Goal: Transaction & Acquisition: Register for event/course

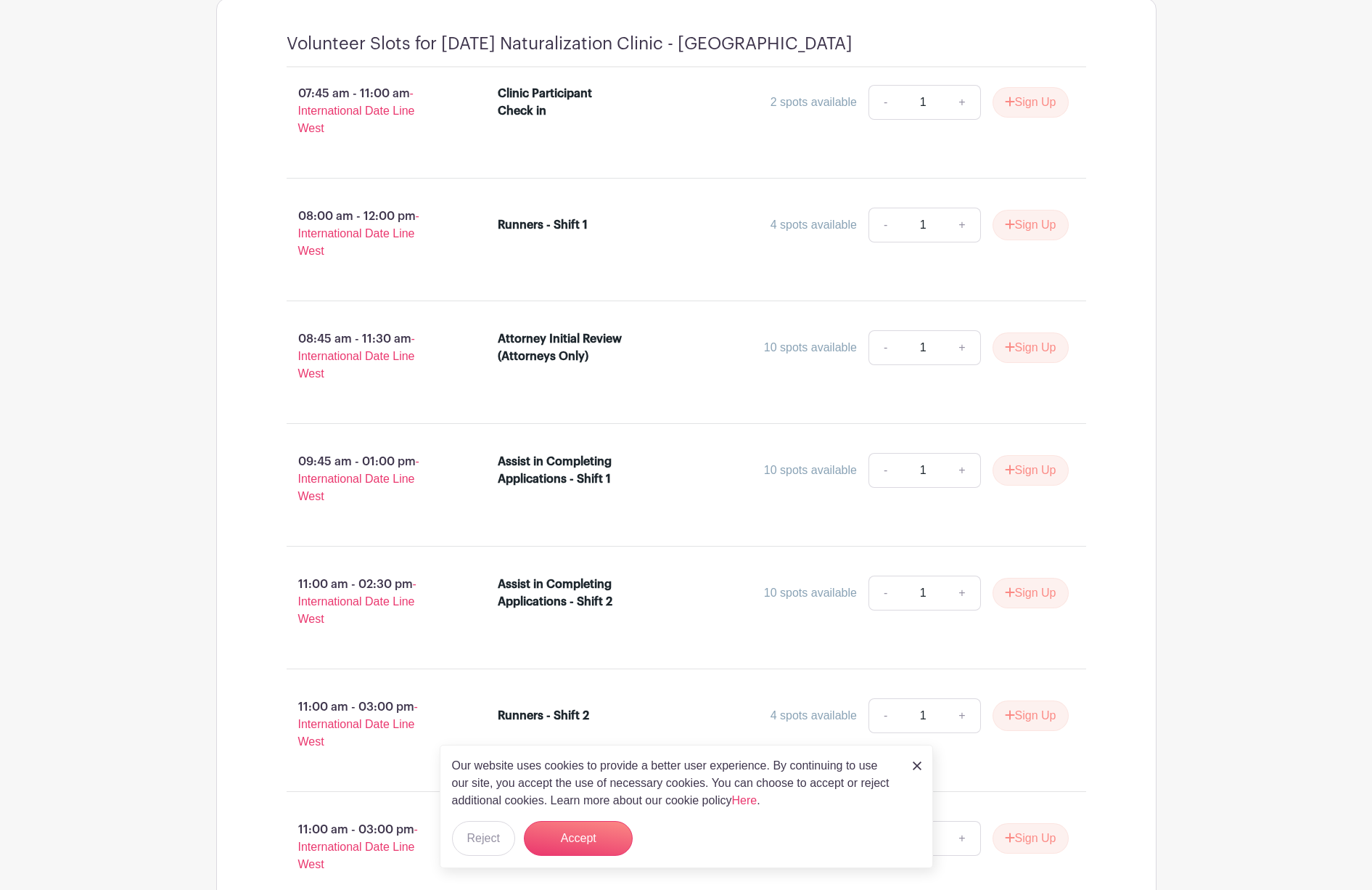
scroll to position [827, 0]
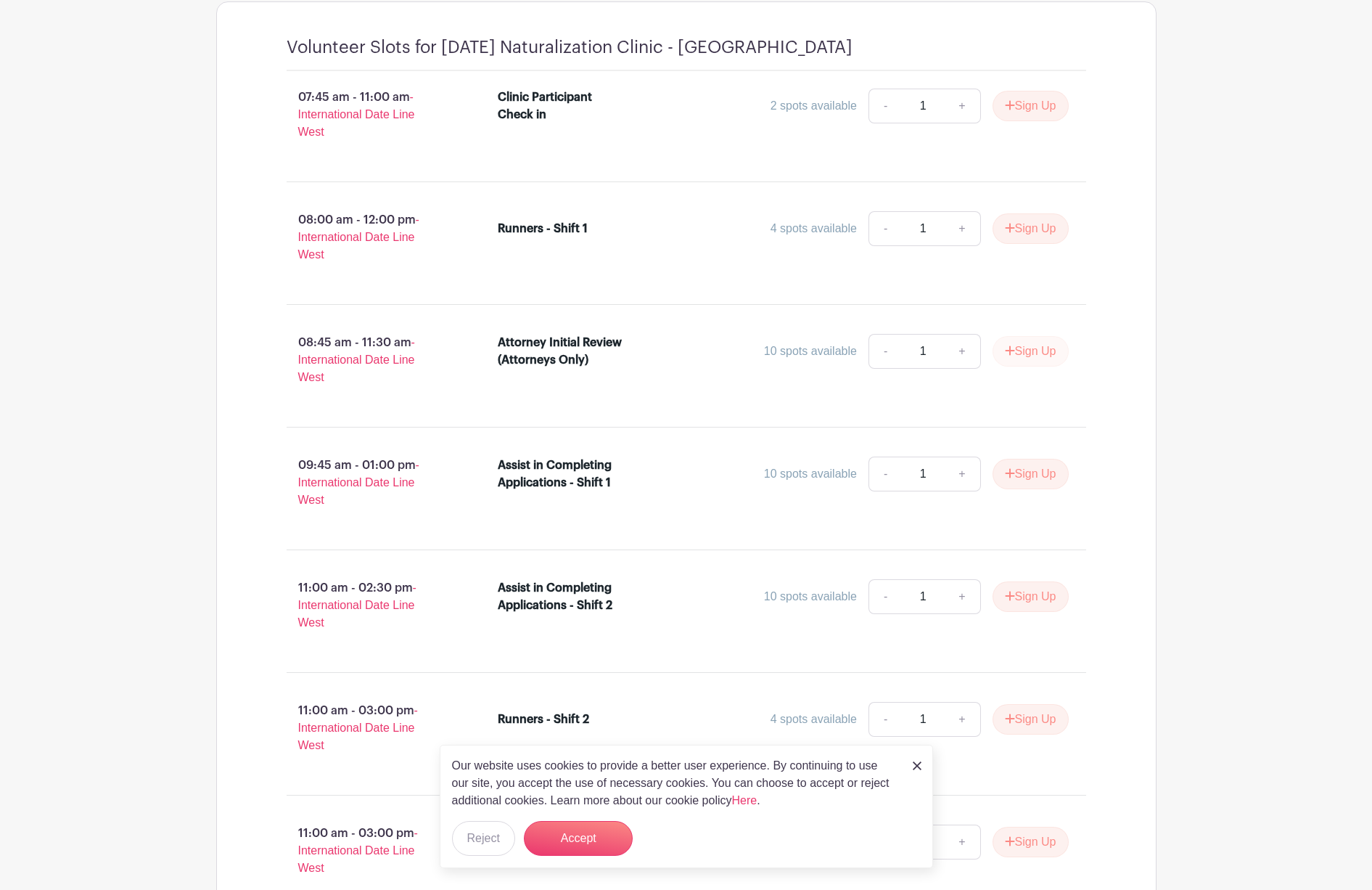
click at [1032, 360] on button "Sign Up" at bounding box center [1030, 351] width 76 height 30
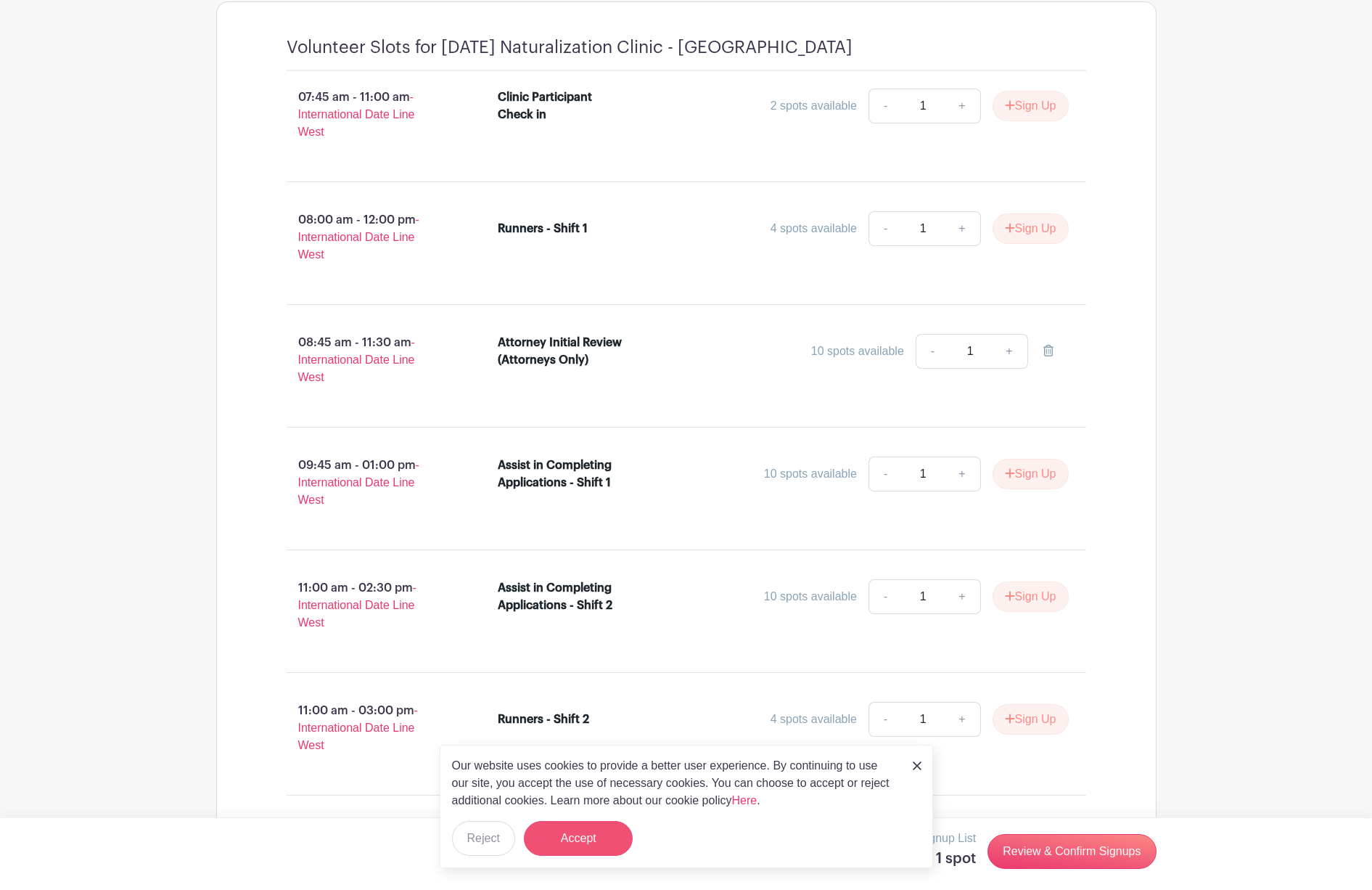
click at [553, 830] on button "Accept" at bounding box center [578, 838] width 109 height 34
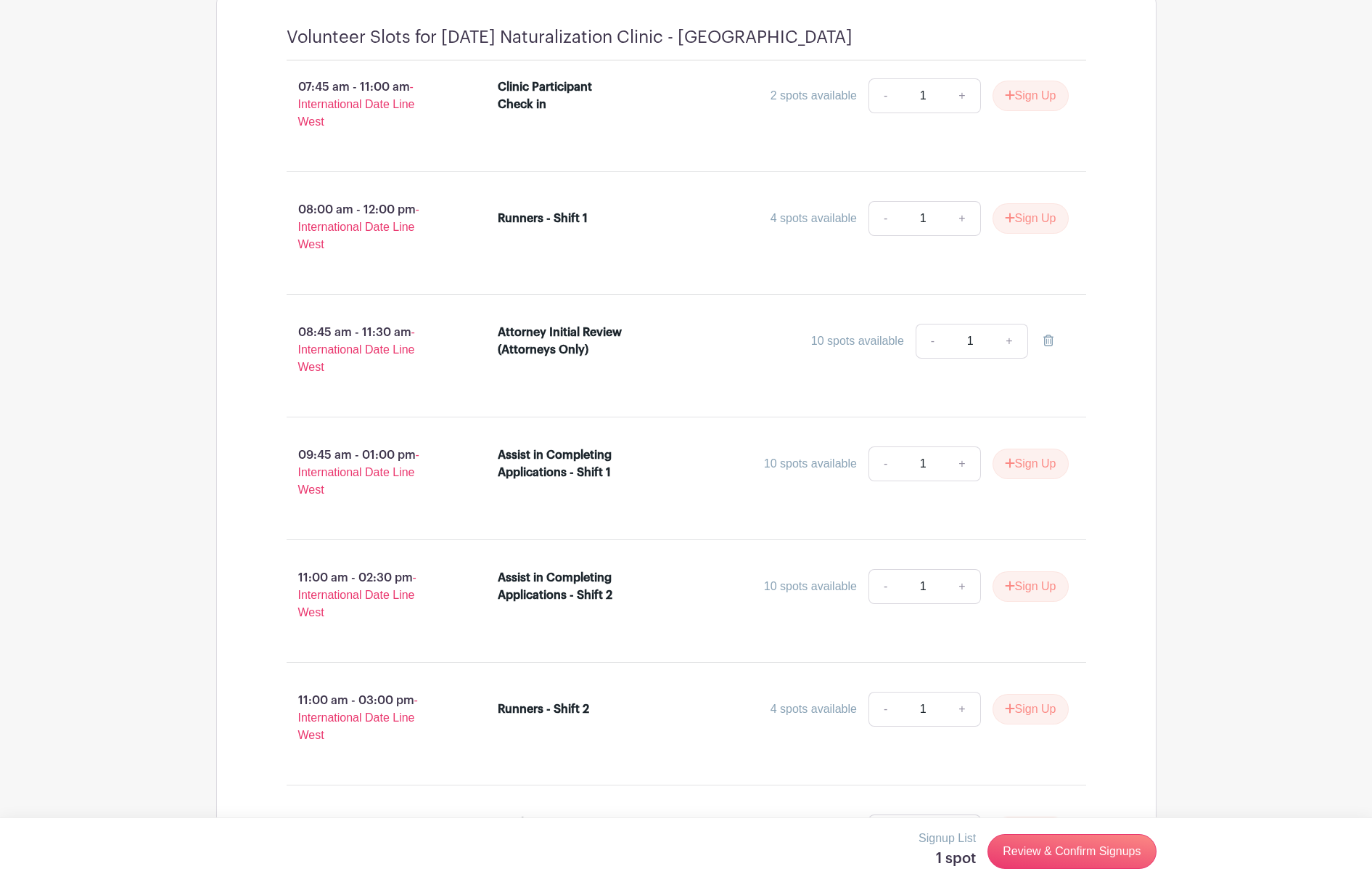
scroll to position [838, 0]
click at [1008, 219] on icon "submit" at bounding box center [1010, 216] width 10 height 11
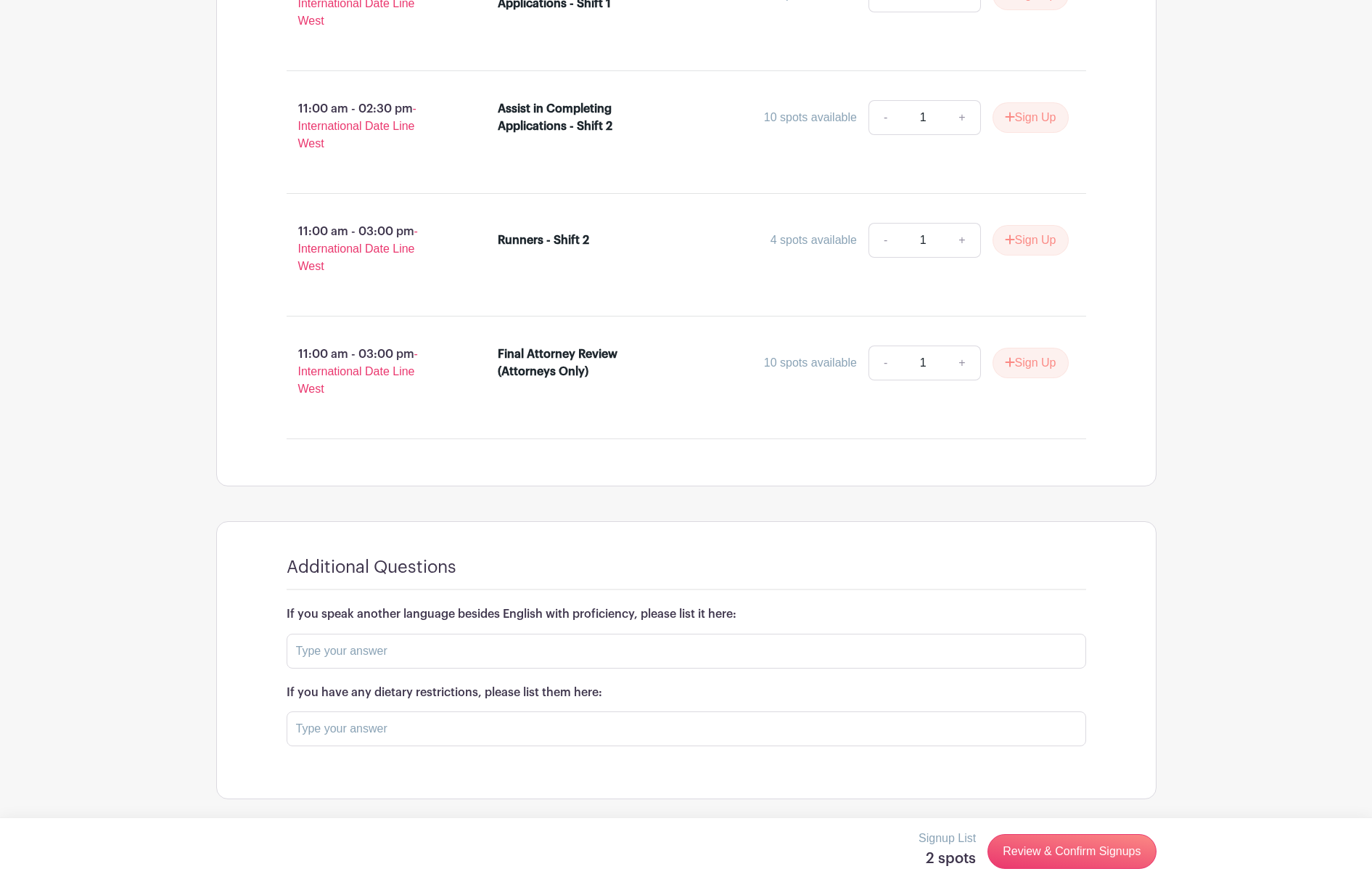
scroll to position [1319, 0]
click at [435, 736] on input "text" at bounding box center [686, 728] width 799 height 34
type input "b"
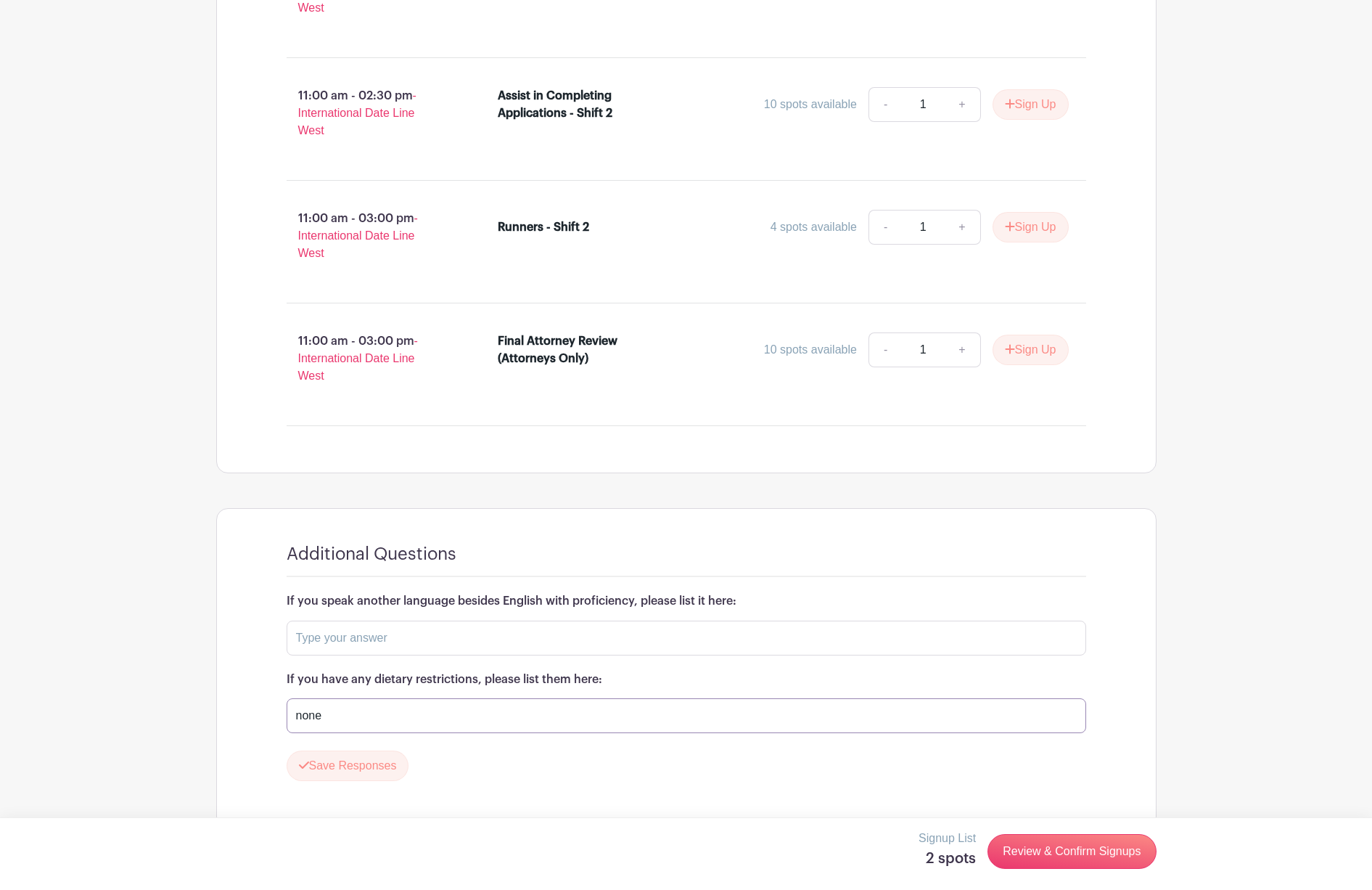
type input "none"
click at [481, 655] on input "text" at bounding box center [686, 638] width 799 height 34
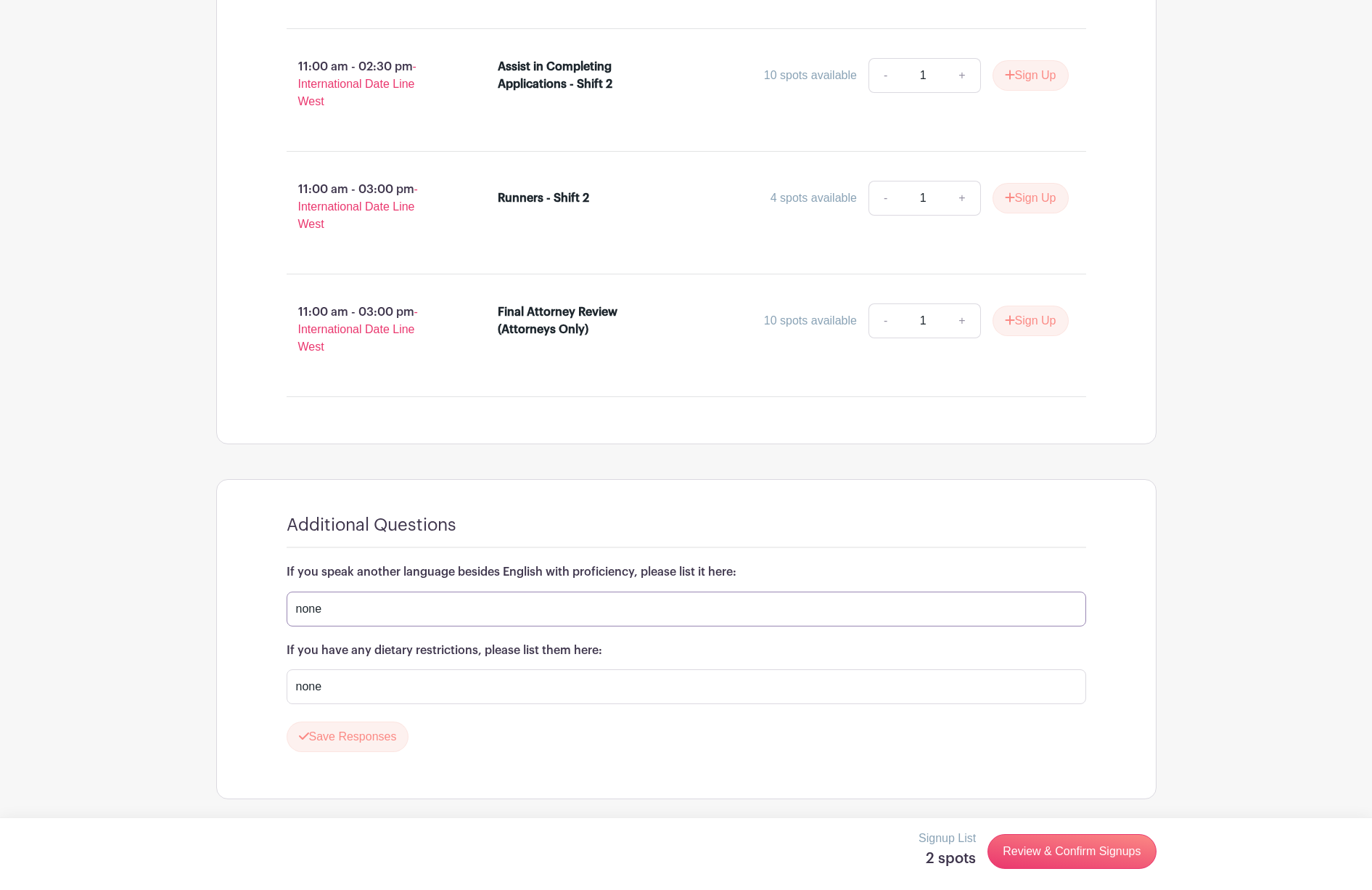
scroll to position [1360, 0]
type input "none"
click at [1097, 841] on link "Review & Confirm Signups" at bounding box center [1072, 851] width 168 height 34
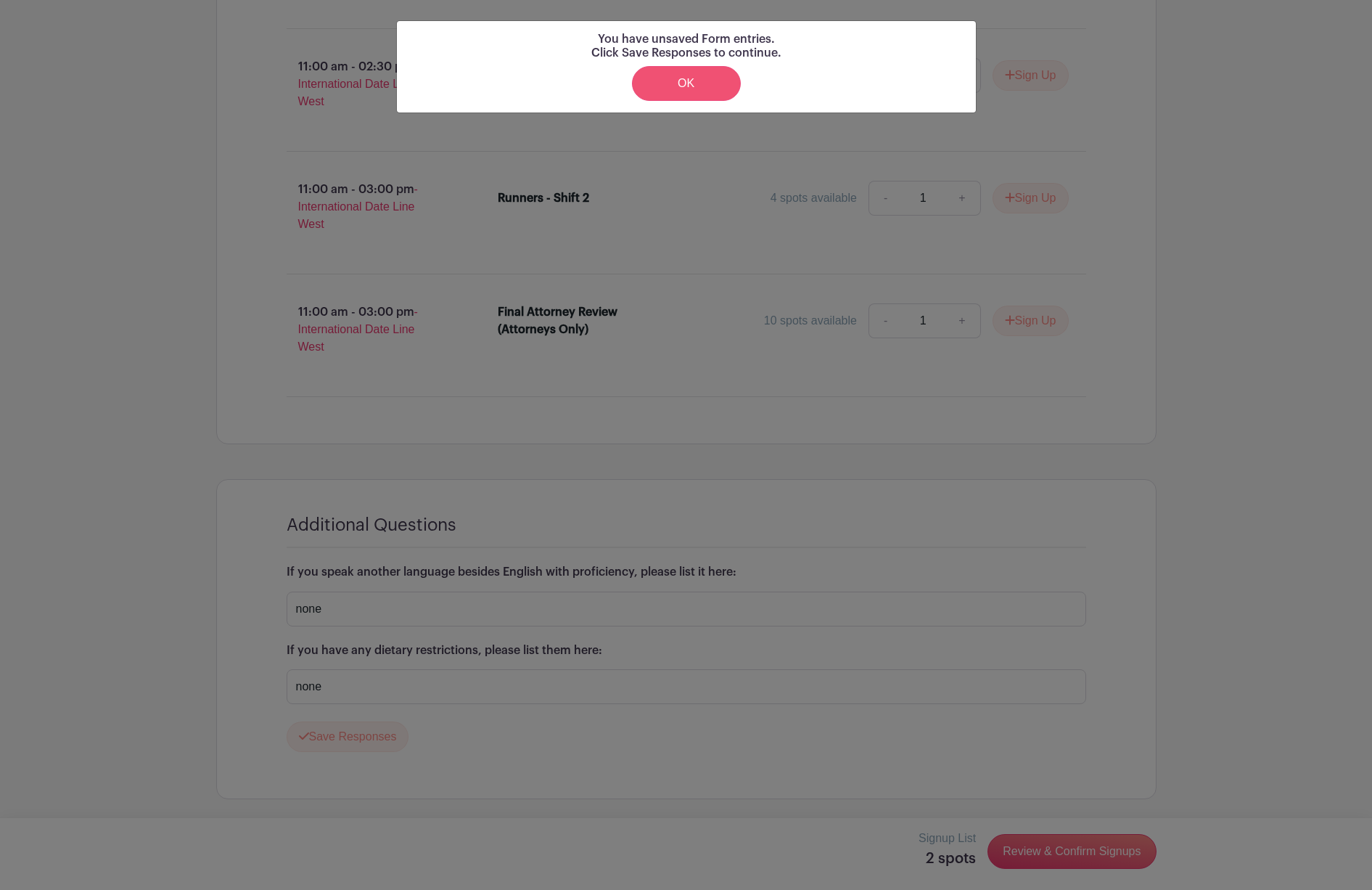
click at [692, 87] on link "OK" at bounding box center [686, 83] width 109 height 34
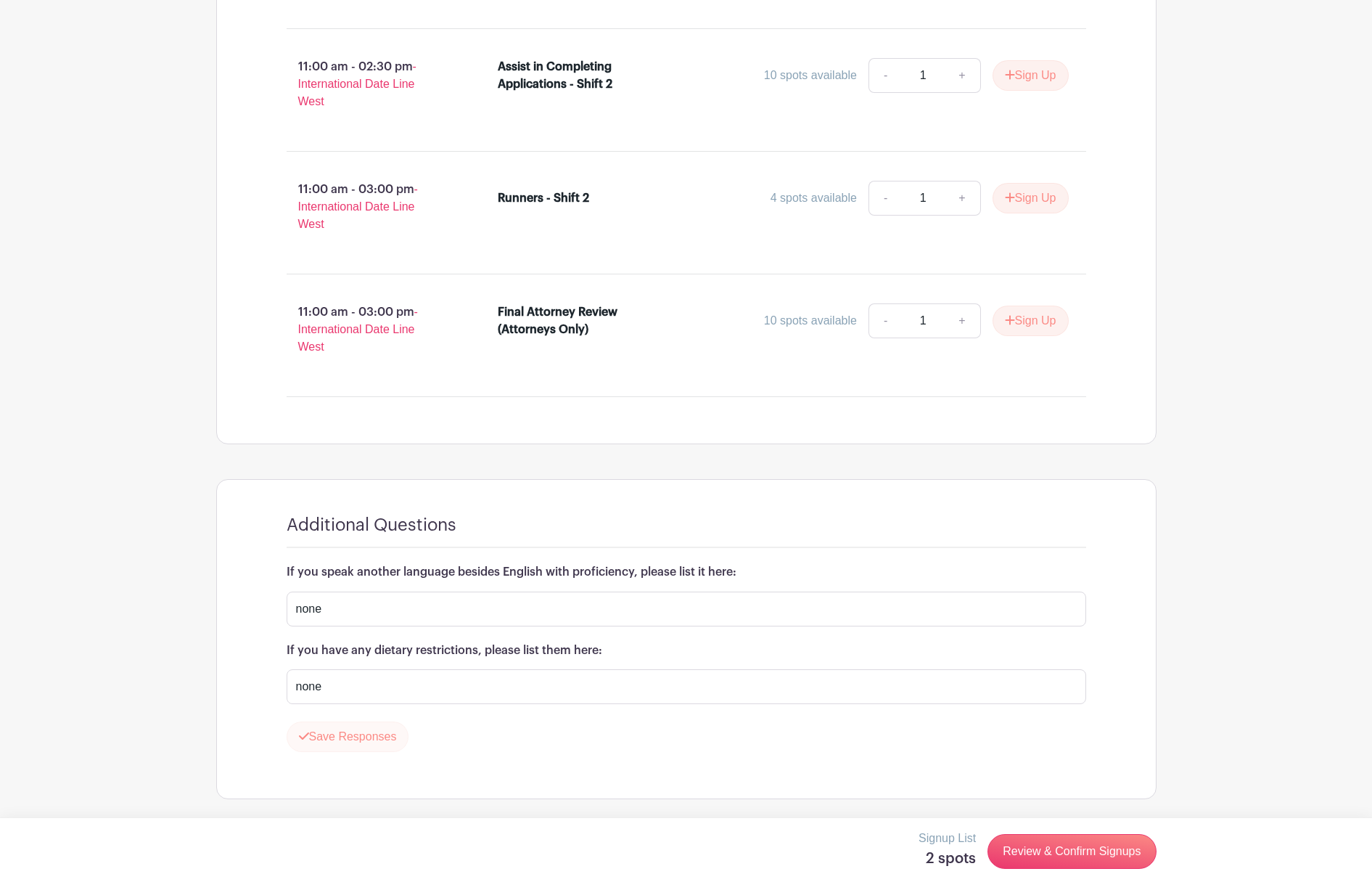
click at [308, 725] on button "Save Responses" at bounding box center [348, 736] width 123 height 30
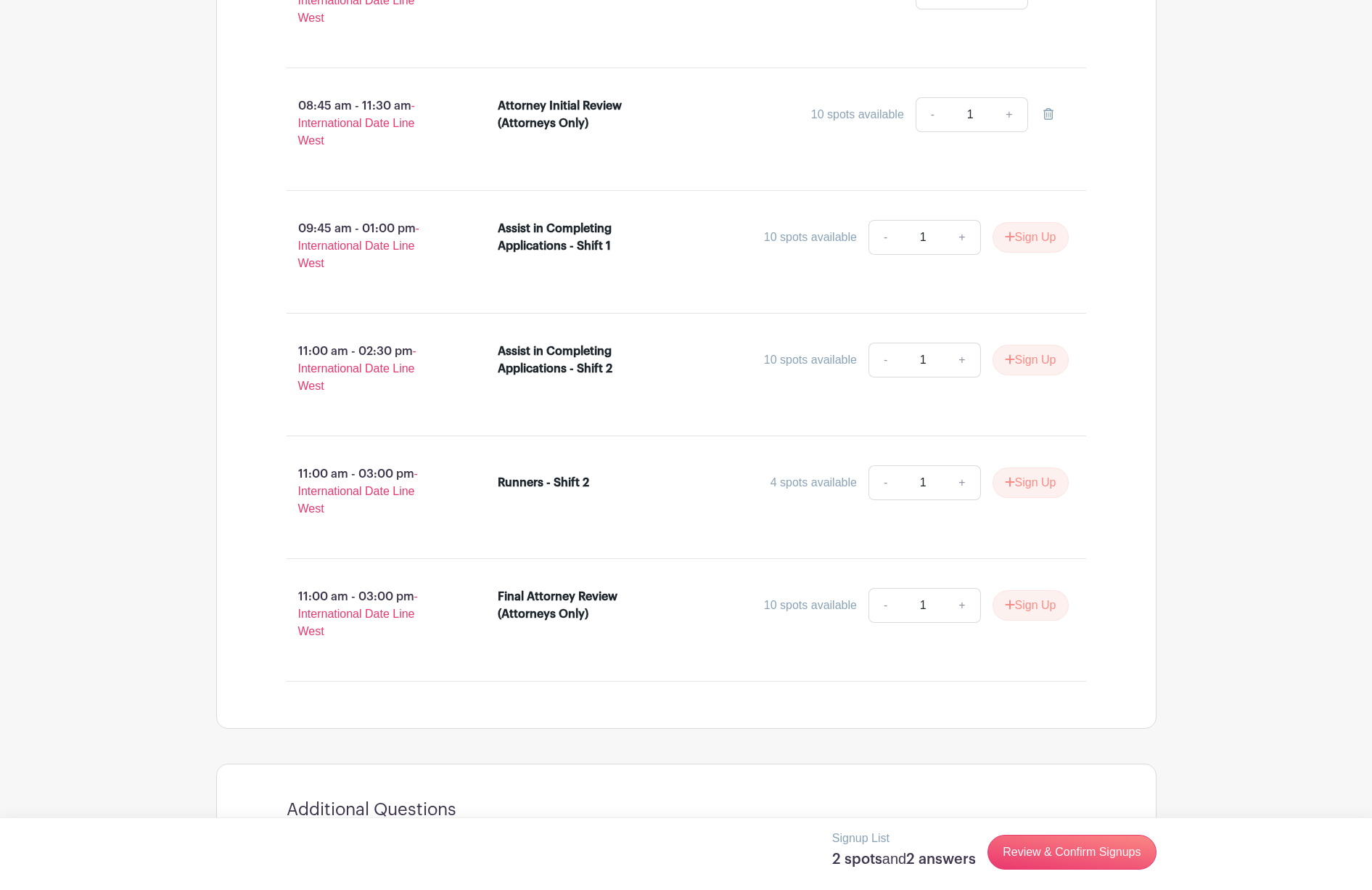
scroll to position [1064, 0]
click at [1036, 855] on link "Review & Confirm Signups" at bounding box center [1072, 852] width 168 height 34
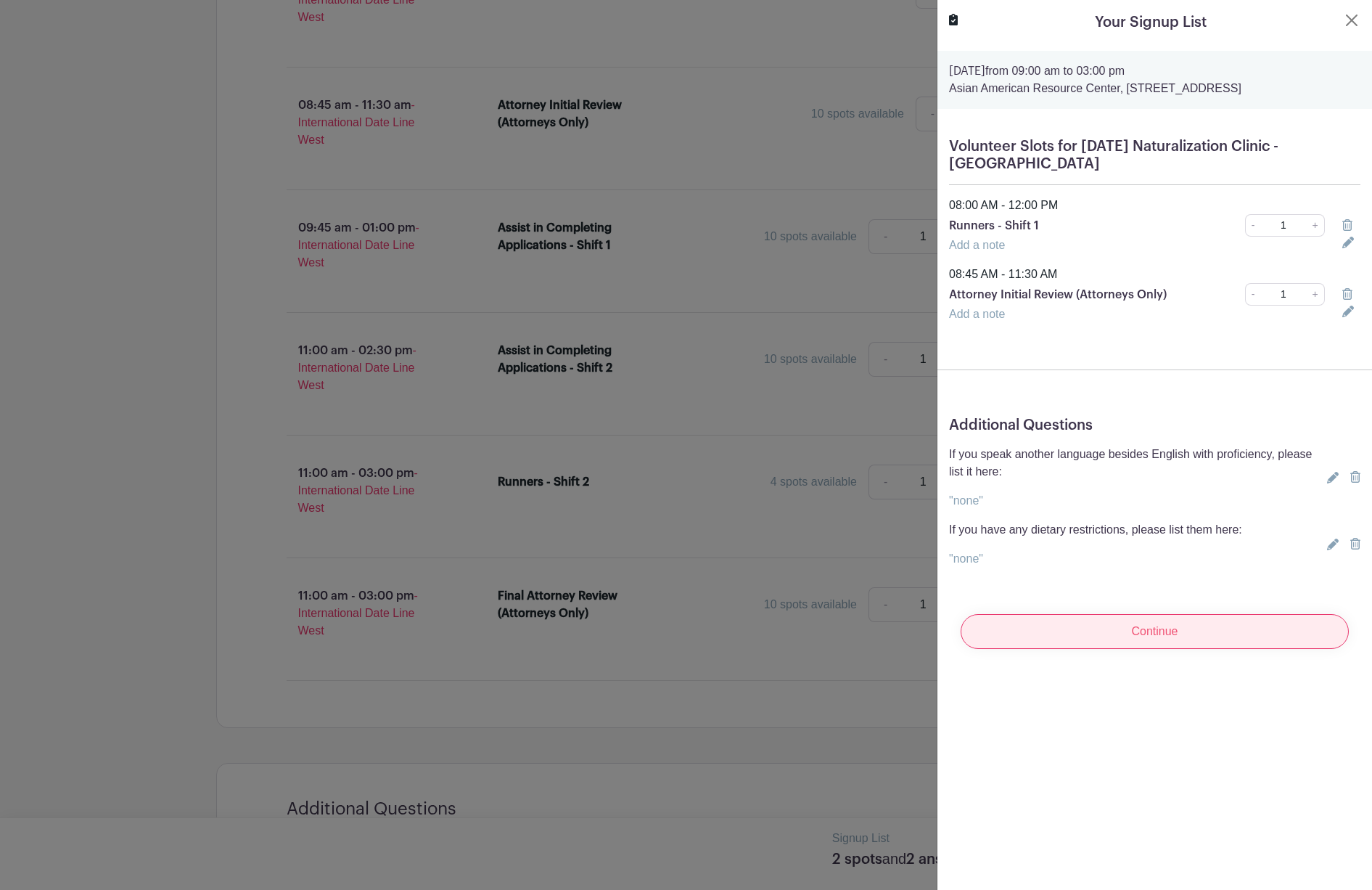
click at [1175, 628] on input "Continue" at bounding box center [1154, 630] width 388 height 34
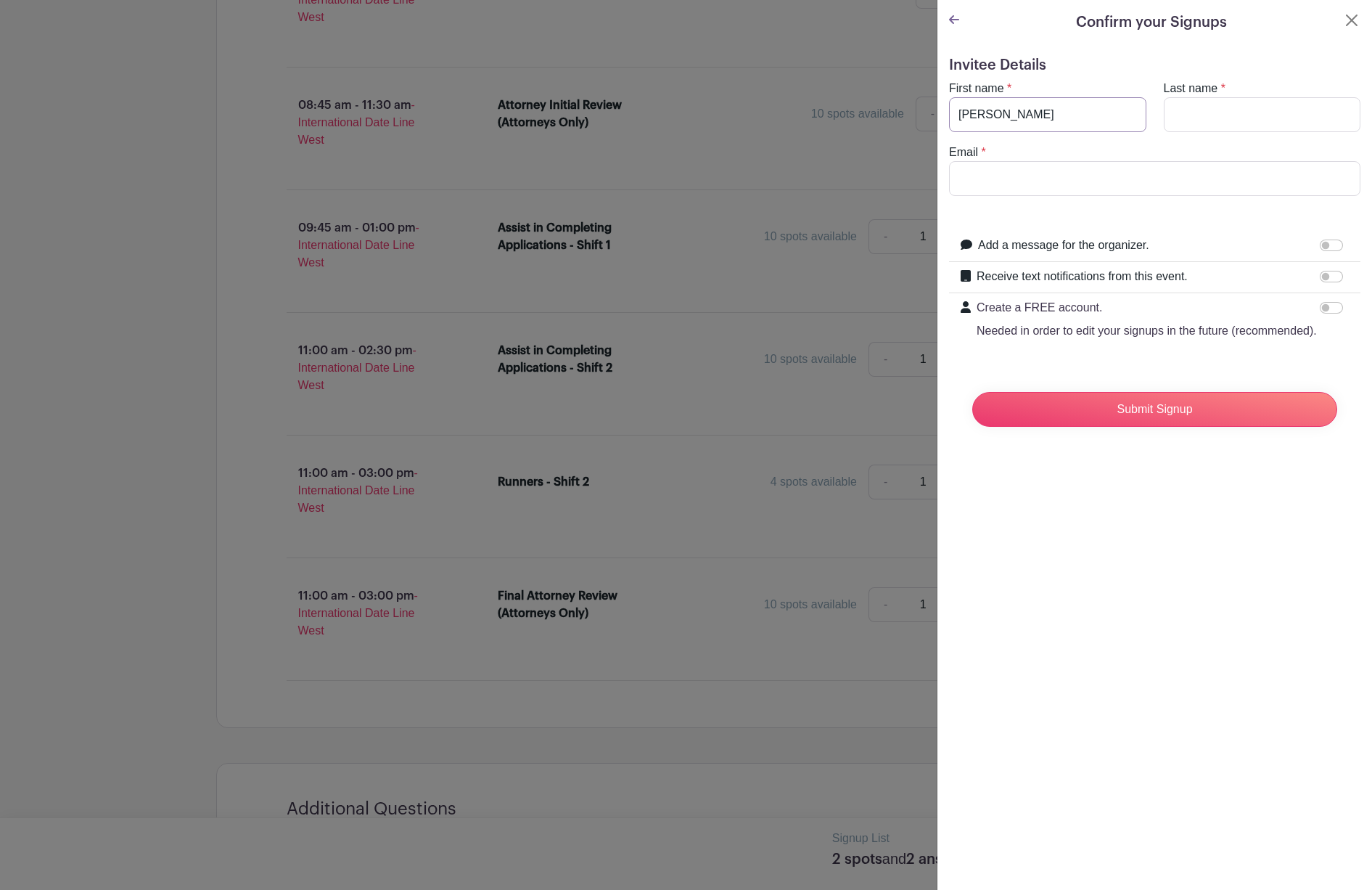
type input "[PERSON_NAME]"
type input "v"
type input "[EMAIL_ADDRESS][DOMAIN_NAME]"
click at [1337, 243] on input "Add a message for the organizer." at bounding box center [1331, 245] width 23 height 11
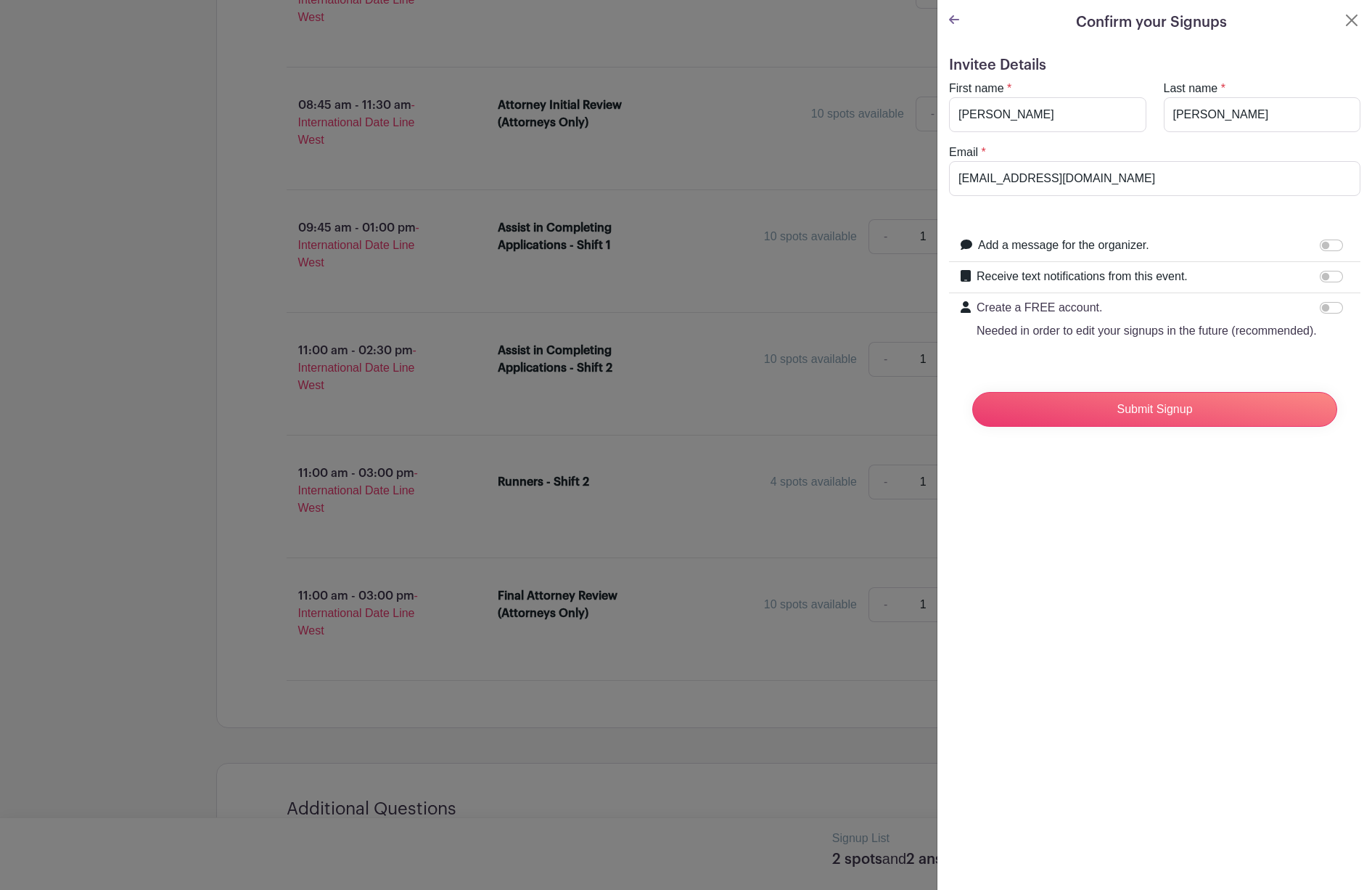
checkbox input "true"
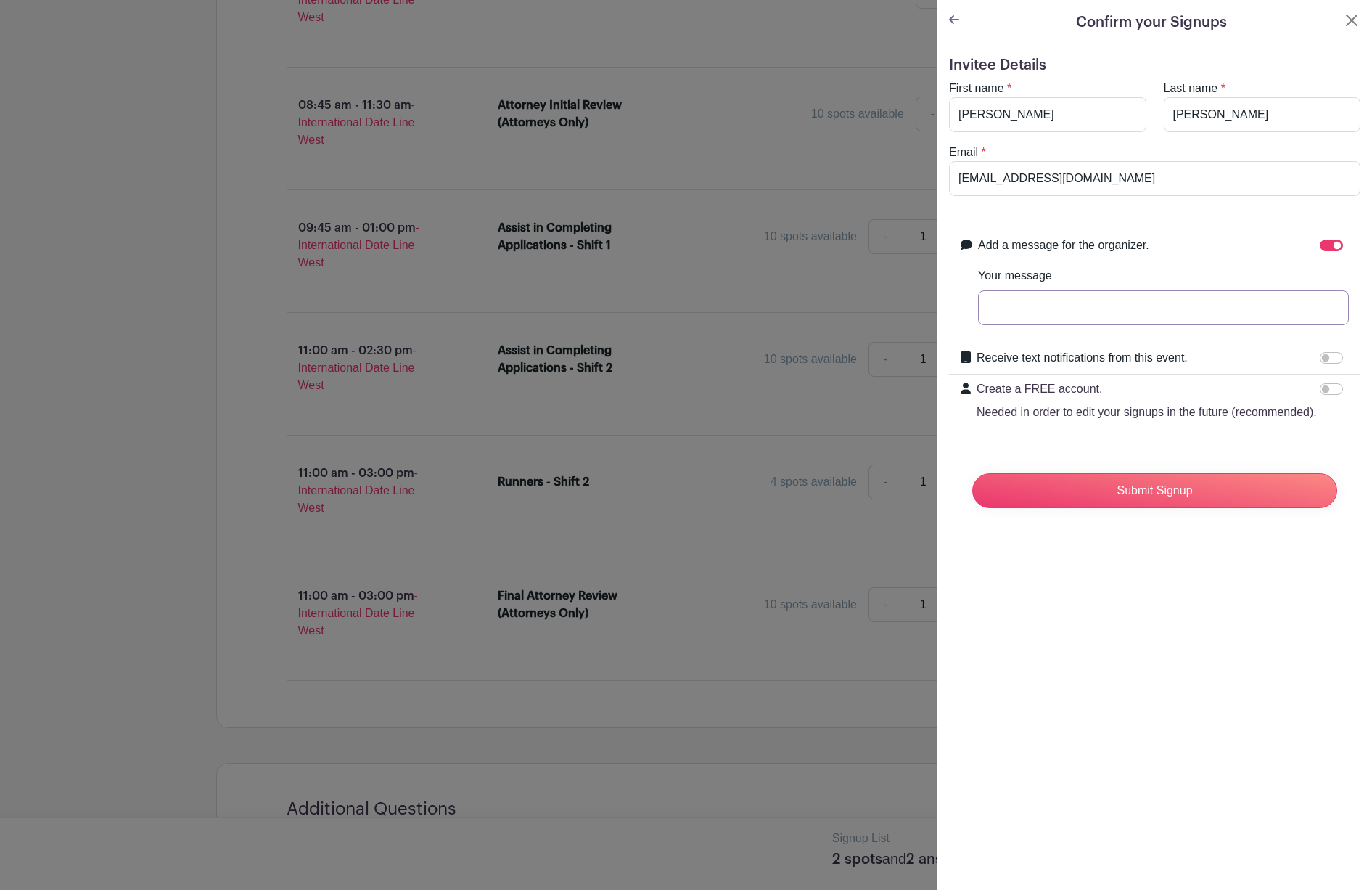
click at [1013, 292] on input "Your message" at bounding box center [1163, 307] width 371 height 34
type input "I"
type input "V"
type input "For the attorney spot - [PERSON_NAME]"
click at [1154, 490] on input "Submit Signup" at bounding box center [1155, 490] width 365 height 34
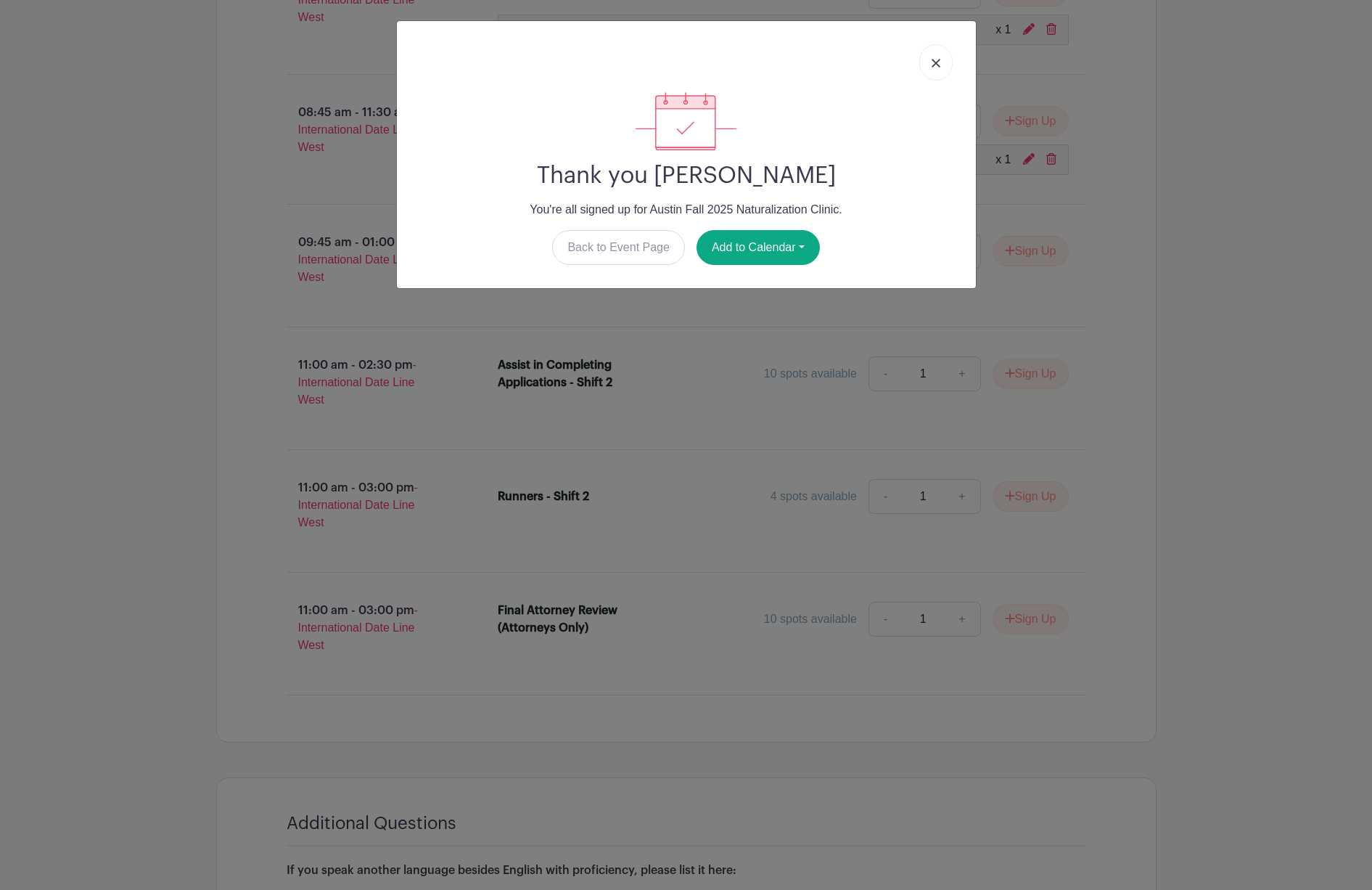
click at [300, 443] on div "Thank you [PERSON_NAME] You're all signed up for Austin Fall 2025 Naturalizatio…" at bounding box center [686, 445] width 1372 height 890
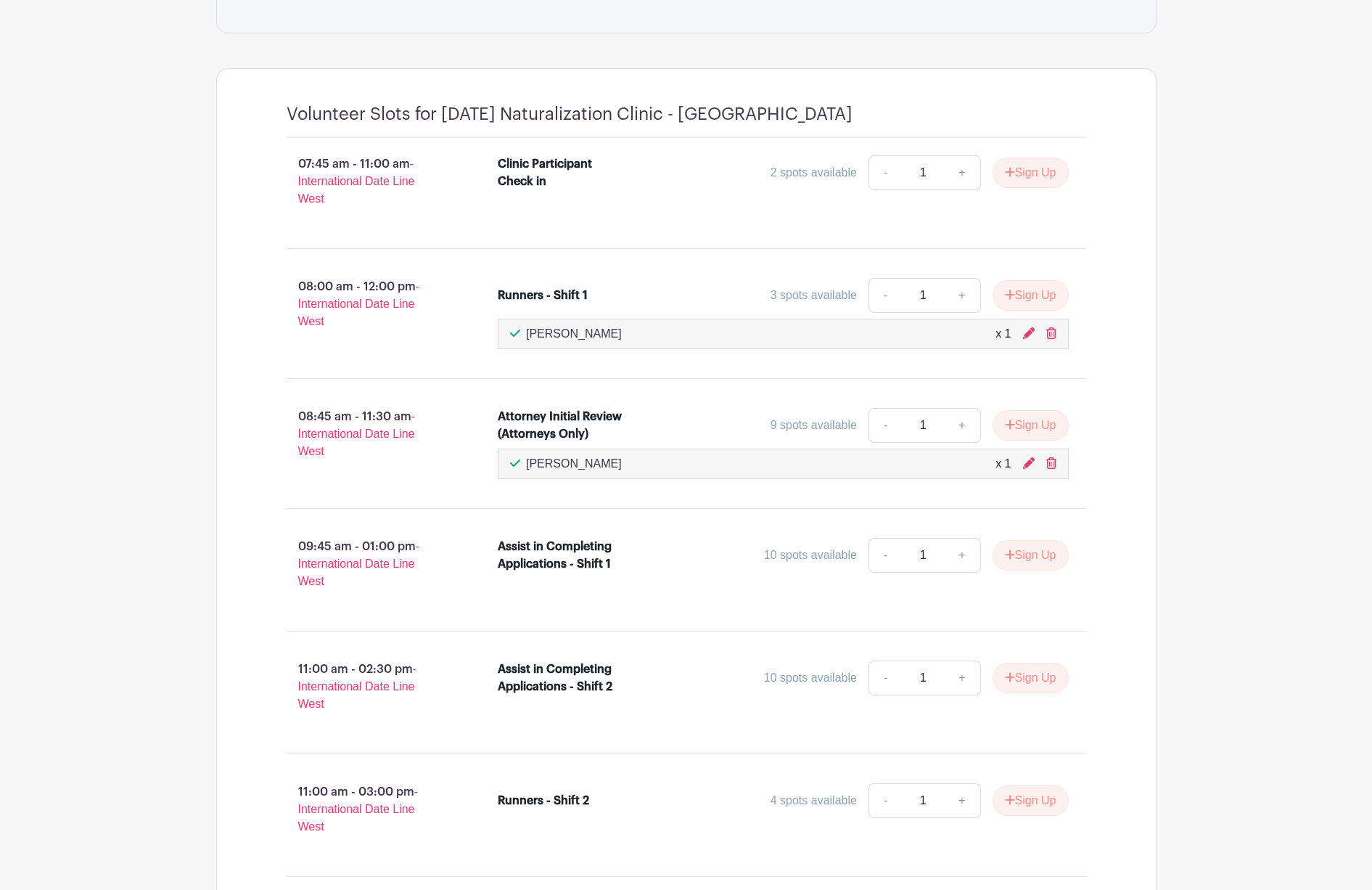
scroll to position [705, 0]
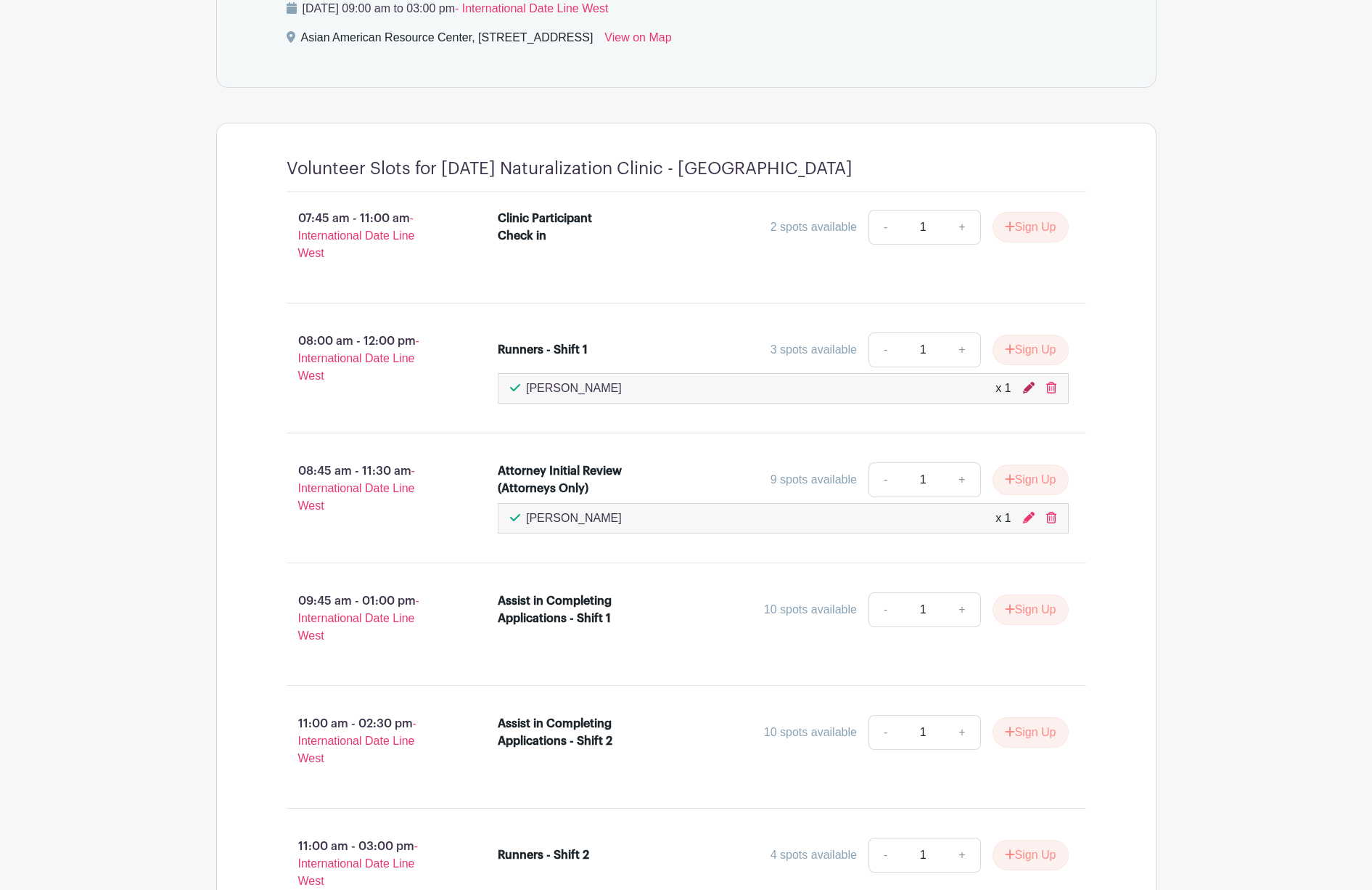
click at [1027, 389] on icon at bounding box center [1028, 387] width 11 height 11
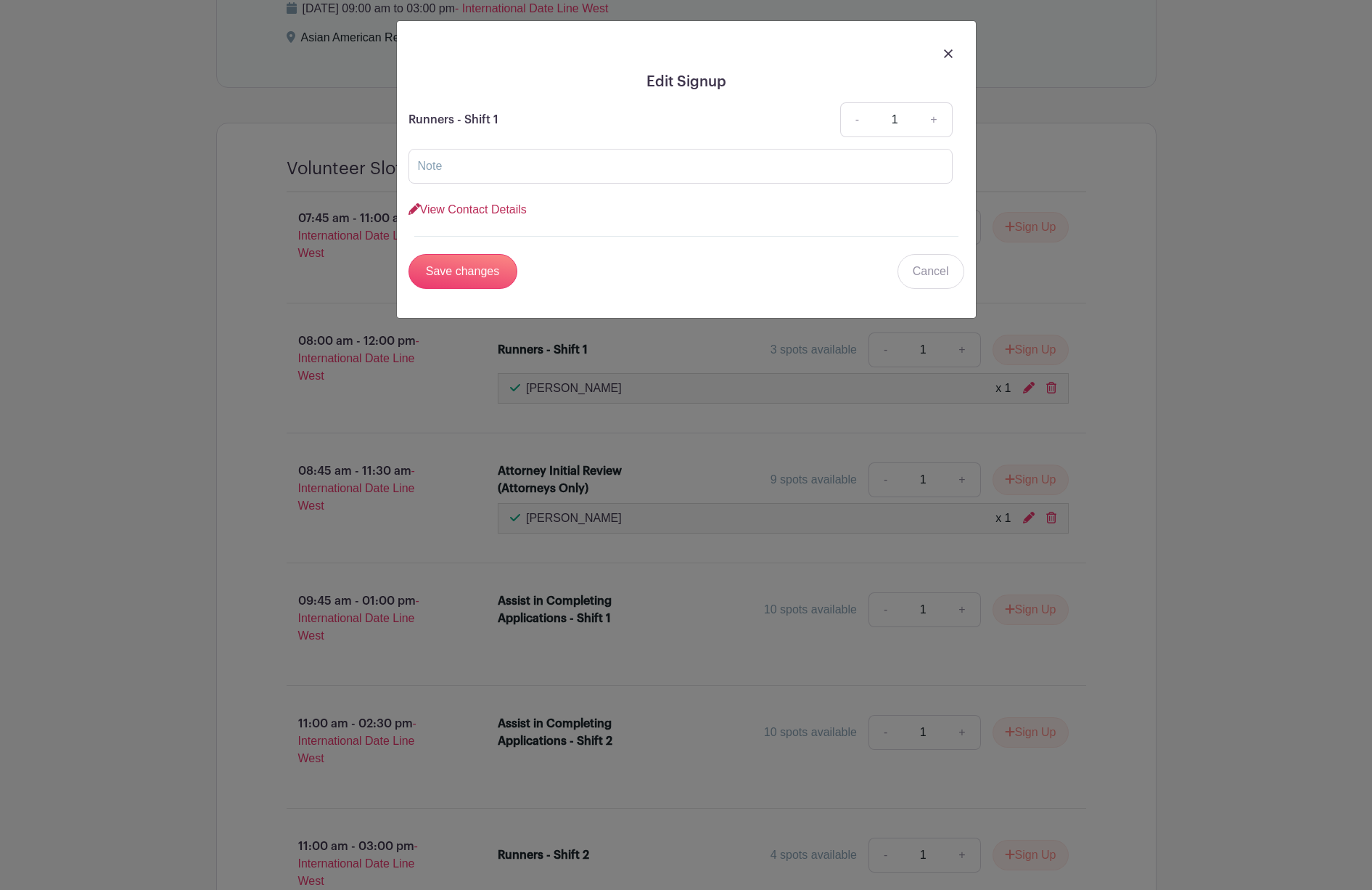
click at [487, 207] on link "View Contact Details" at bounding box center [468, 209] width 119 height 12
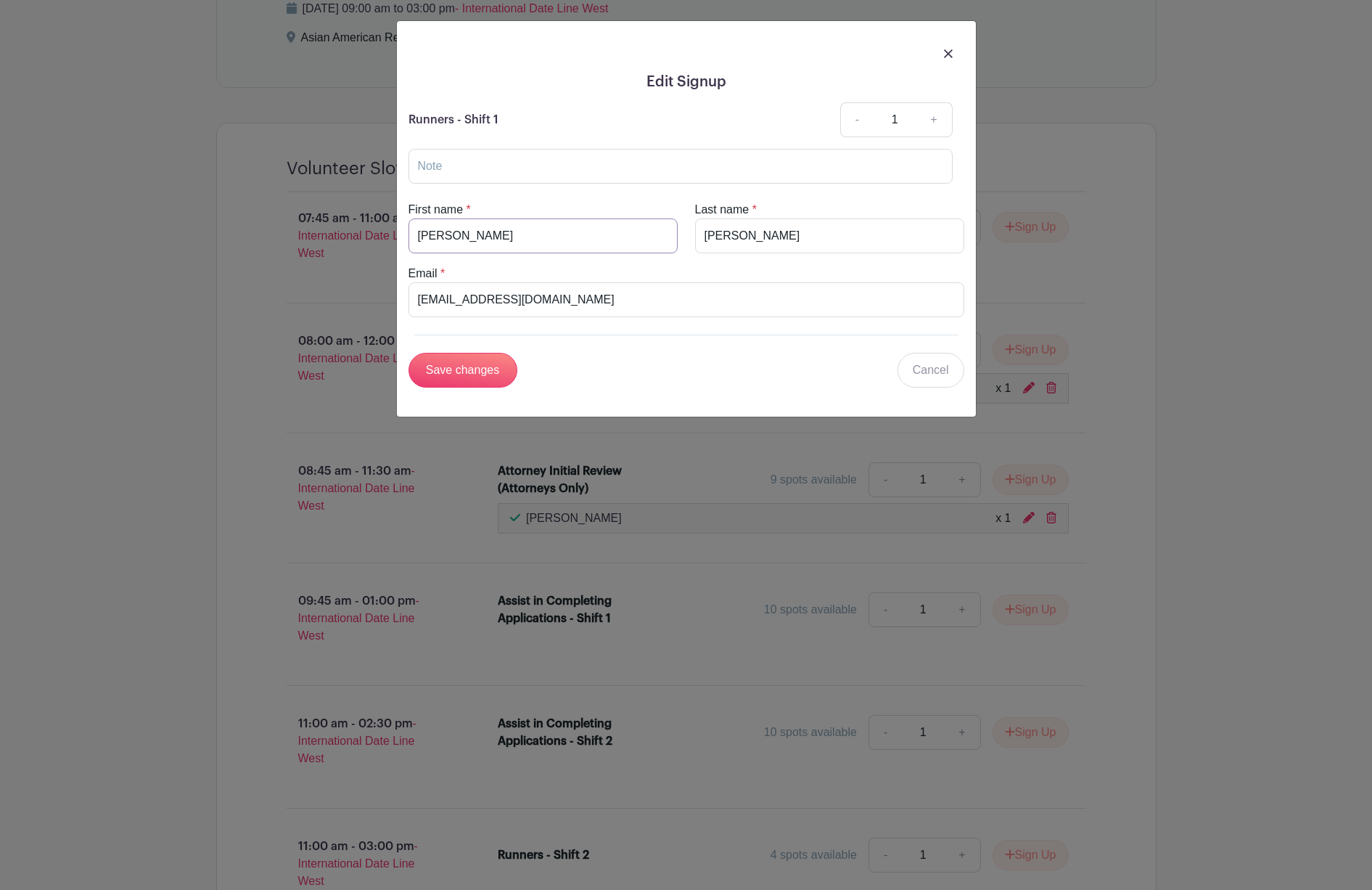
drag, startPoint x: 485, startPoint y: 232, endPoint x: 274, endPoint y: 215, distance: 211.7
type input "[PERSON_NAME]"
type input "[PERSON_NAME][EMAIL_ADDRESS][PERSON_NAME][DOMAIN_NAME]"
click at [482, 371] on input "Save changes" at bounding box center [463, 369] width 109 height 34
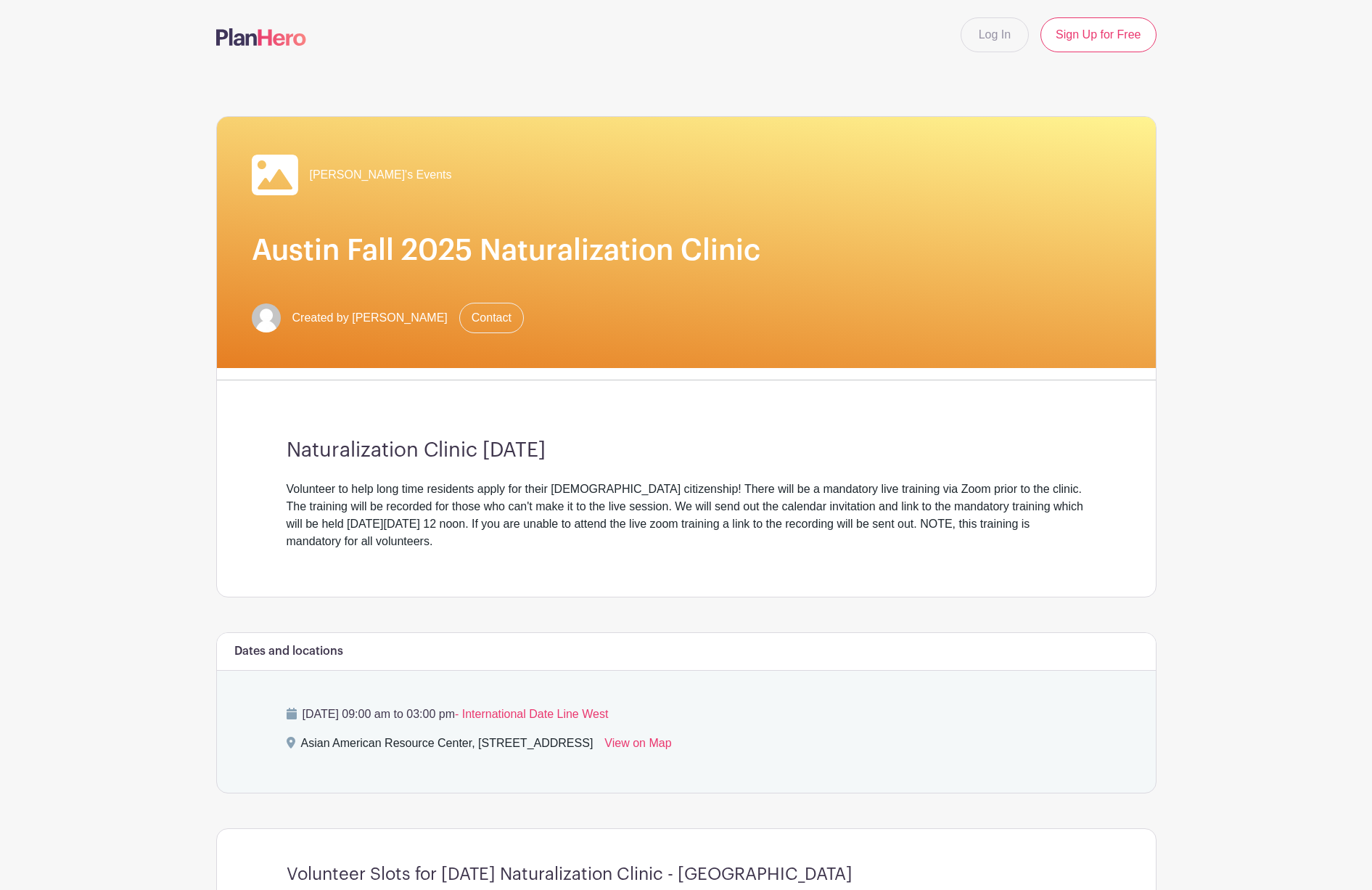
scroll to position [0, 0]
click at [340, 752] on div "Asian American Resource Center, [STREET_ADDRESS]" at bounding box center [447, 746] width 292 height 23
drag, startPoint x: 302, startPoint y: 745, endPoint x: 667, endPoint y: 747, distance: 365.0
click at [593, 747] on div "Asian American Resource Center, [STREET_ADDRESS]" at bounding box center [447, 746] width 292 height 23
copy div "Asian American Resource Center, [STREET_ADDRESS]"
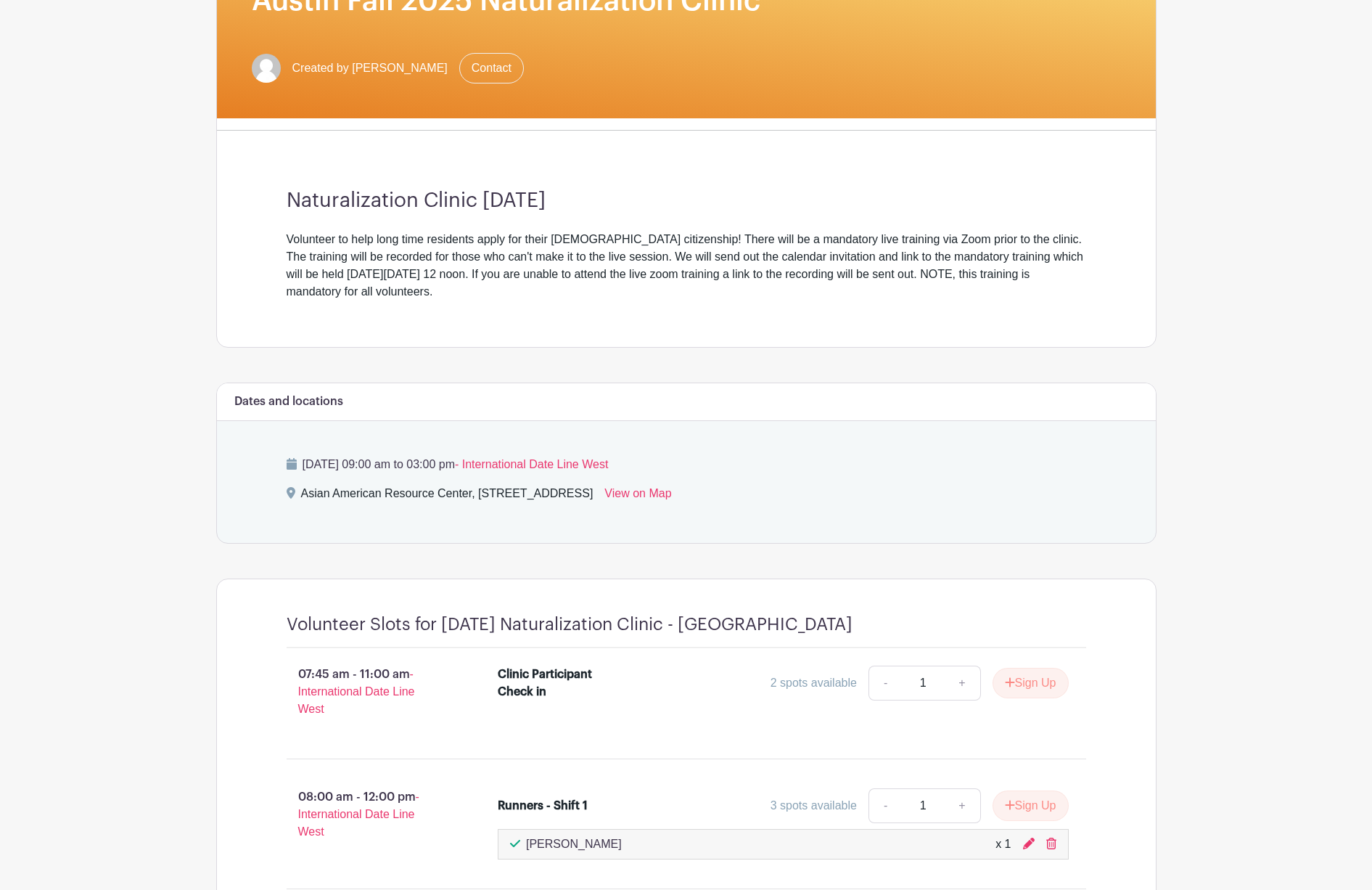
scroll to position [243, 0]
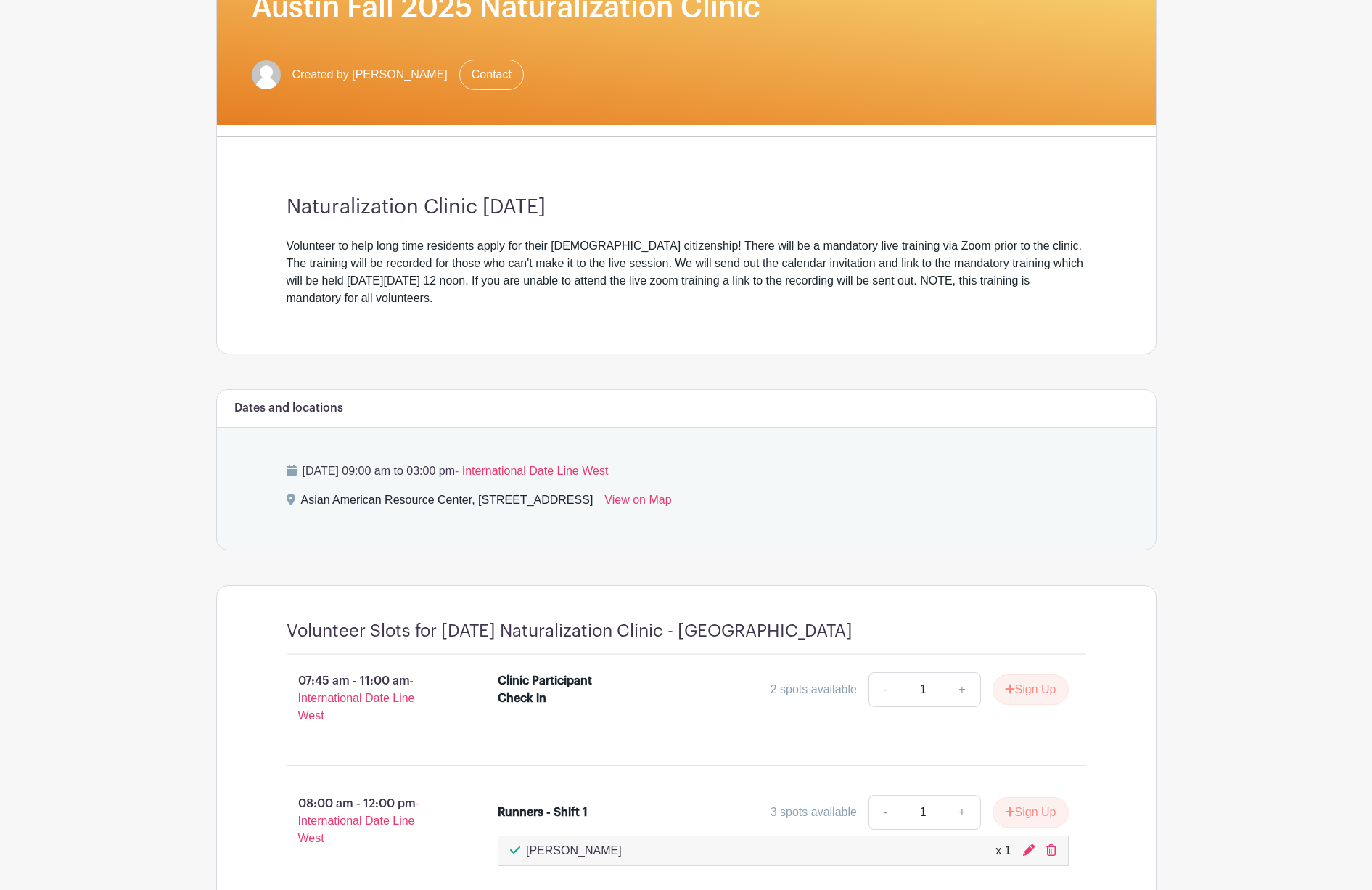
click at [897, 494] on div "Asian American Resource Center, [STREET_ADDRESS] View on Map" at bounding box center [686, 502] width 799 height 23
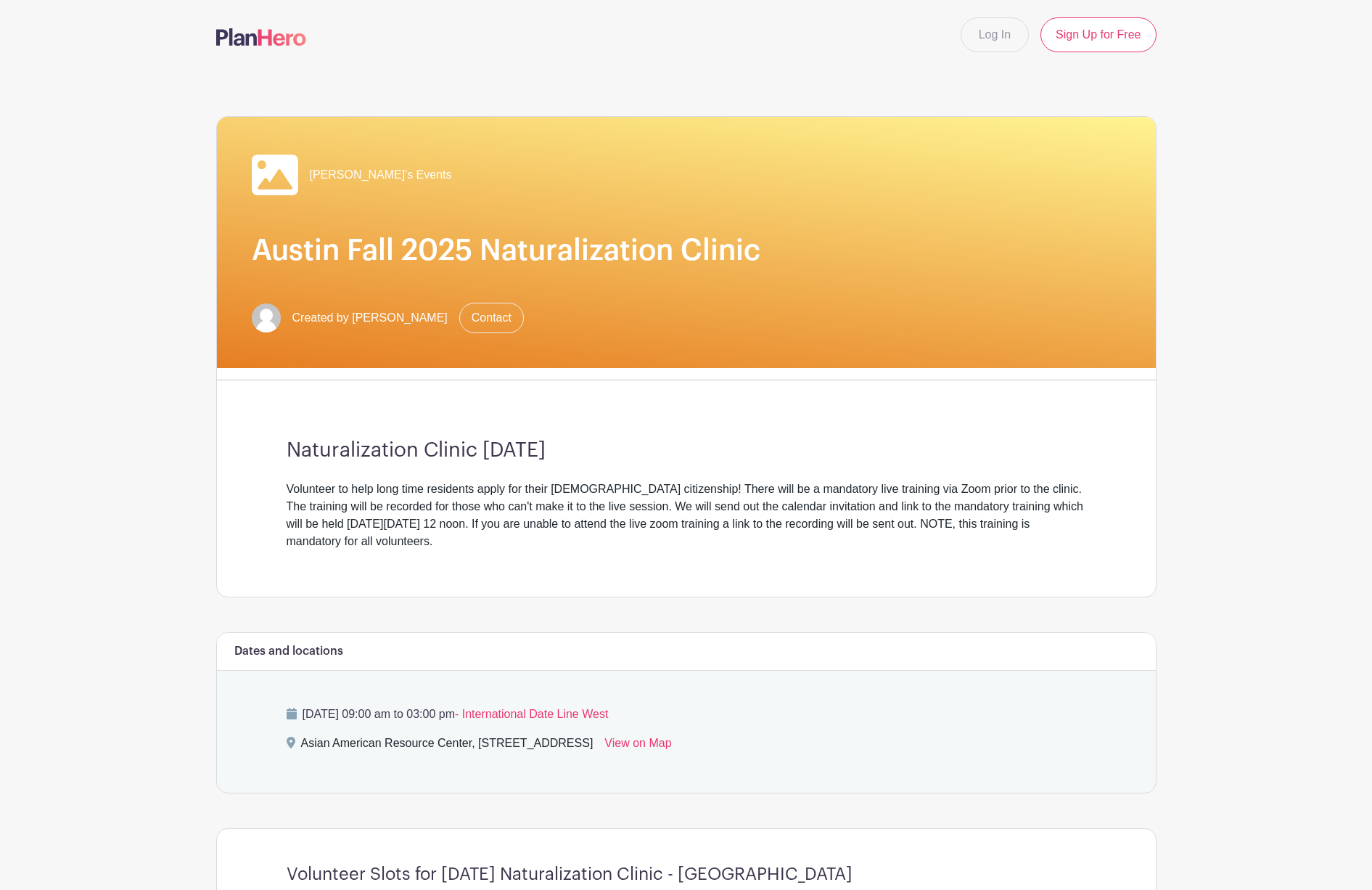
scroll to position [0, 0]
